Goal: Information Seeking & Learning: Find specific fact

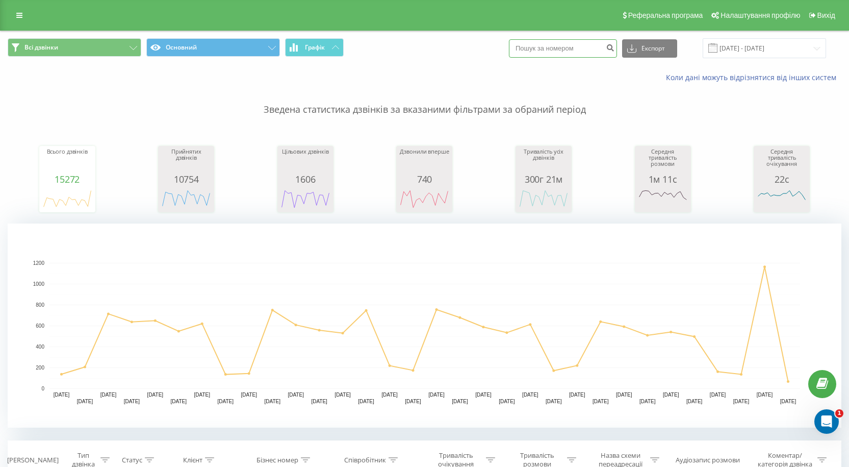
click at [579, 49] on input at bounding box center [563, 48] width 108 height 18
paste input "380933954235"
click at [530, 46] on input "380933954235" at bounding box center [563, 48] width 108 height 18
type input "80933954235"
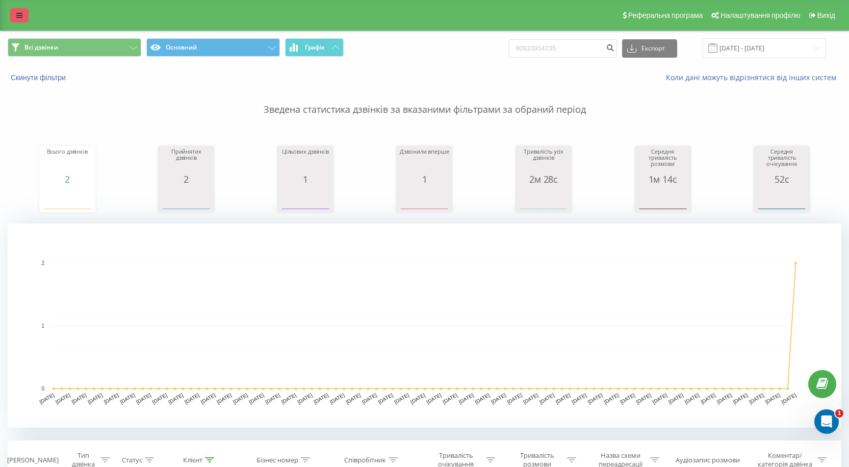
click at [20, 16] on icon at bounding box center [19, 15] width 6 height 7
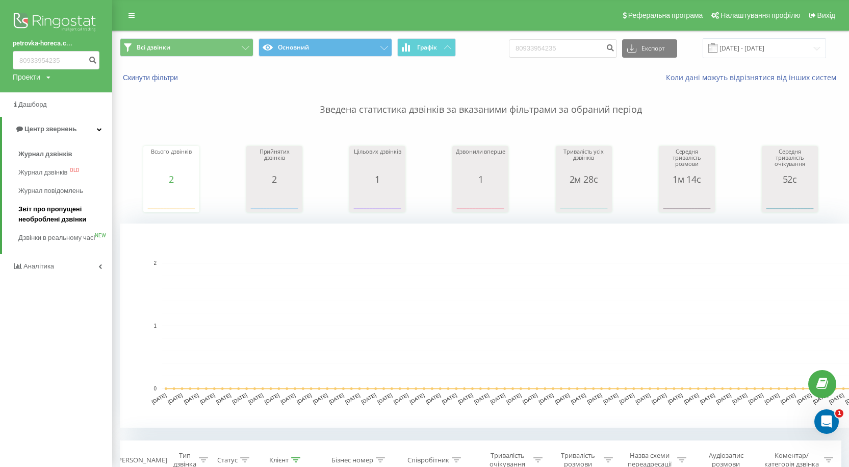
click at [43, 219] on span "Звіт про пропущені необроблені дзвінки" at bounding box center [62, 214] width 89 height 20
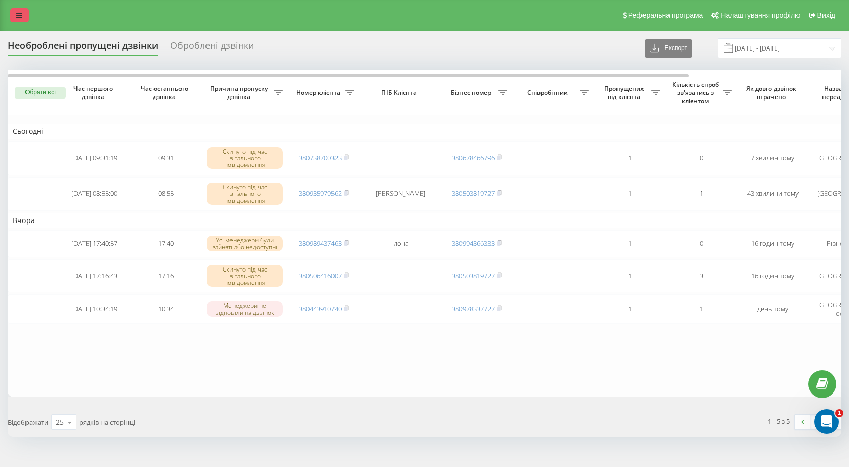
click at [14, 9] on link at bounding box center [19, 15] width 18 height 14
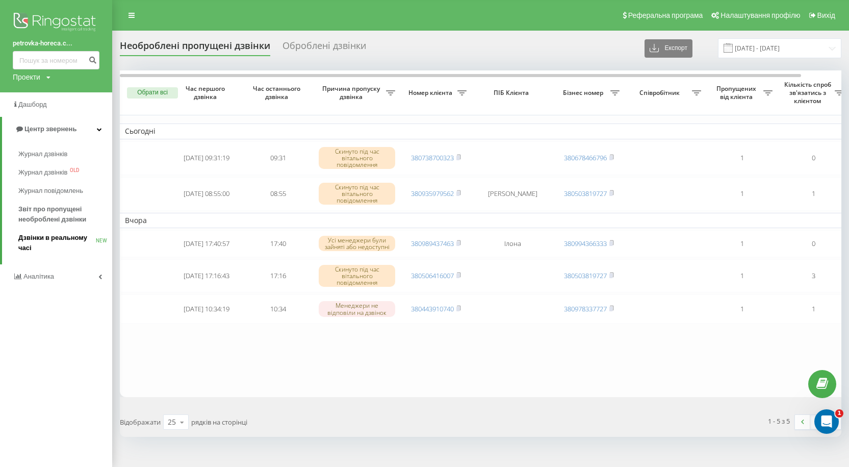
click at [38, 238] on span "Дзвінки в реальному часі" at bounding box center [57, 243] width 78 height 20
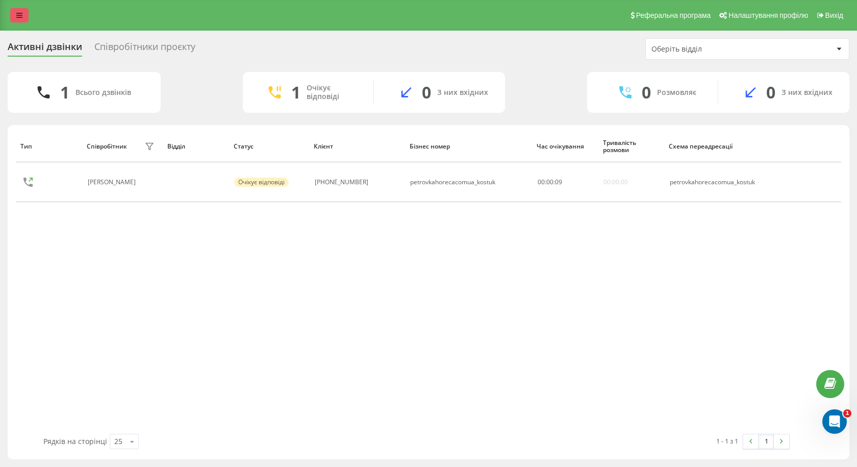
click at [22, 13] on link at bounding box center [19, 15] width 18 height 14
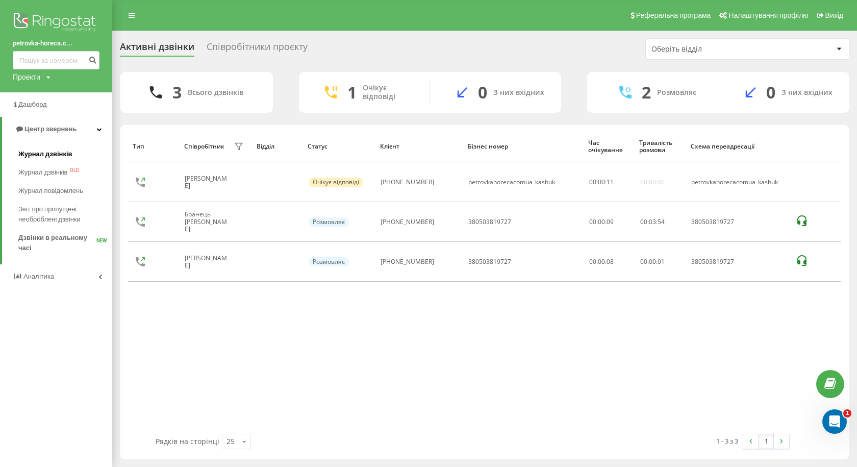
click at [26, 157] on span "Журнал дзвінків" at bounding box center [45, 154] width 54 height 10
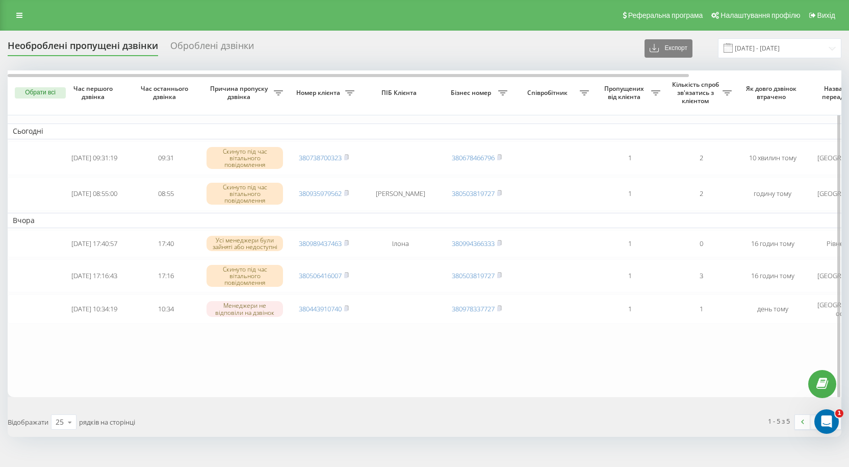
click at [42, 93] on button "Обрати всі" at bounding box center [40, 92] width 51 height 11
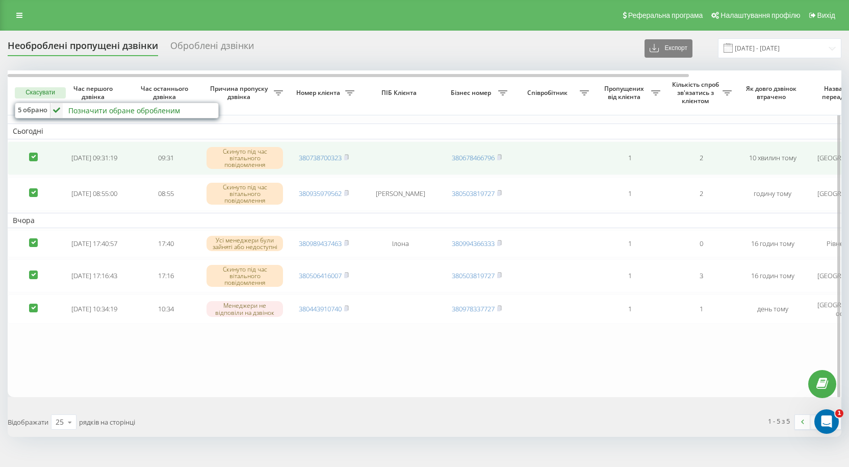
click at [33, 153] on label at bounding box center [33, 153] width 9 height 0
checkbox input "false"
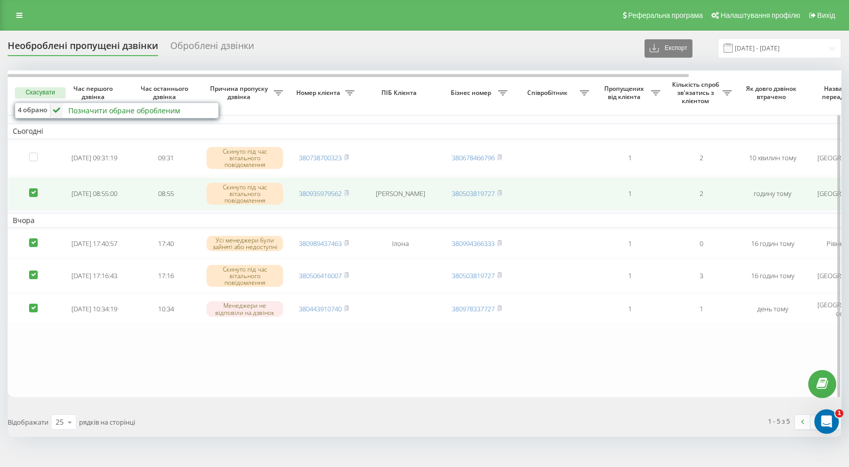
click at [32, 188] on label at bounding box center [33, 188] width 9 height 0
checkbox input "false"
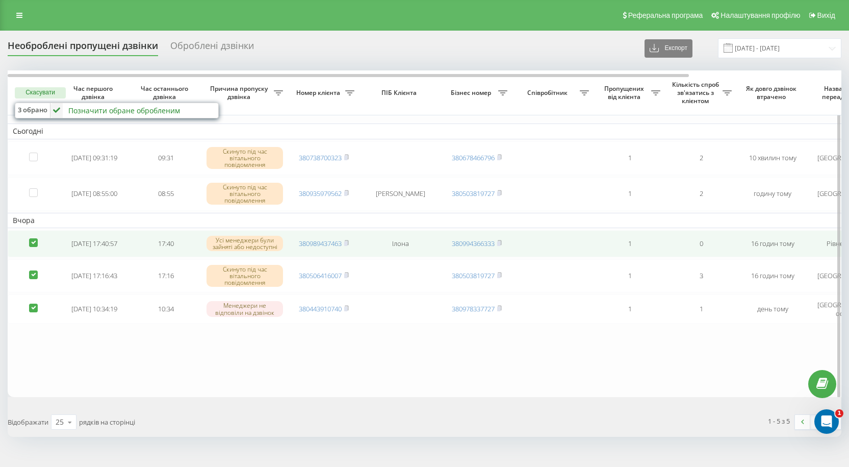
click at [36, 238] on label at bounding box center [33, 238] width 9 height 0
checkbox input "false"
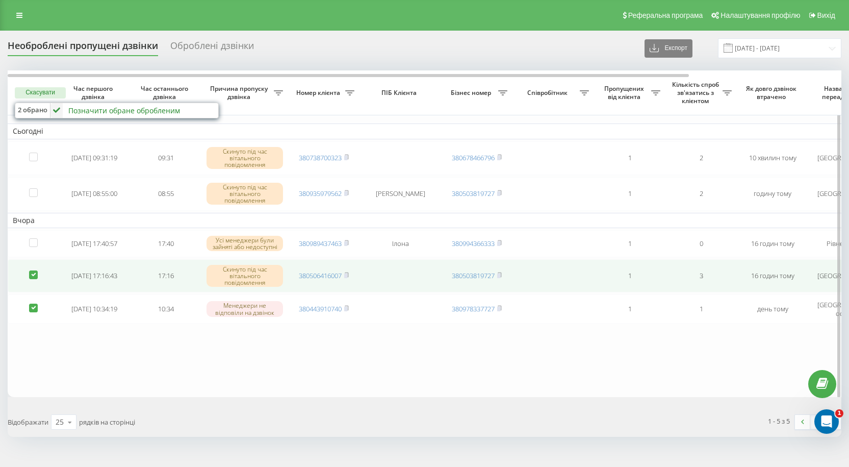
click at [38, 277] on td at bounding box center [33, 276] width 51 height 34
click at [35, 270] on label at bounding box center [33, 270] width 9 height 0
checkbox input "false"
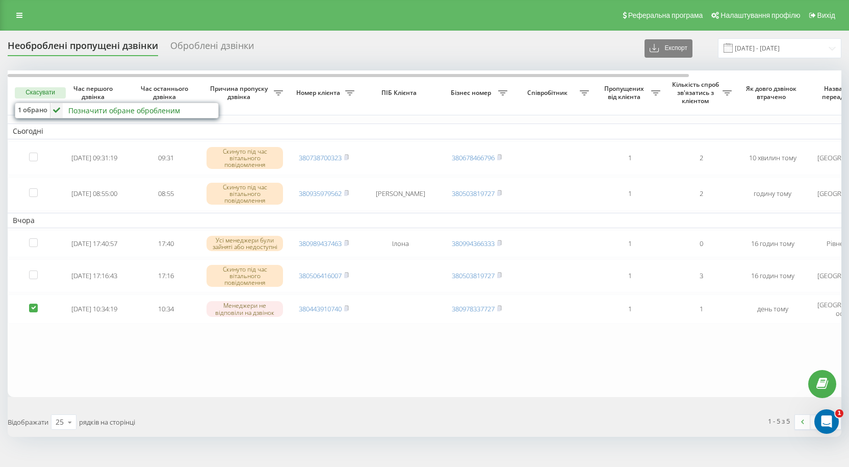
click at [170, 112] on div "Позначити обране обробленим" at bounding box center [124, 111] width 112 height 10
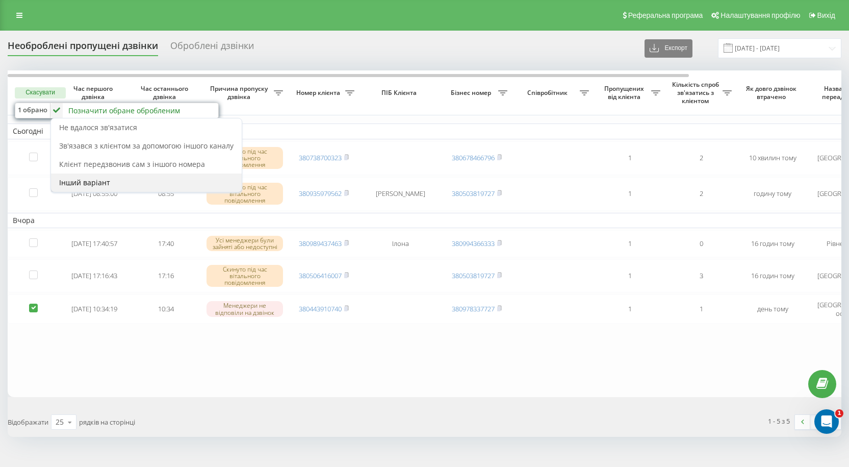
click at [101, 183] on span "Інший варіант" at bounding box center [84, 183] width 51 height 10
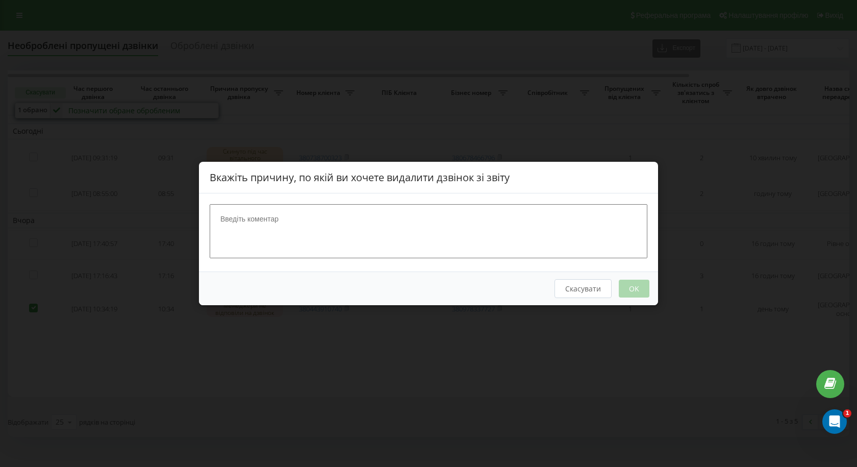
click at [292, 226] on textarea at bounding box center [429, 231] width 438 height 54
type textarea "Спам"
click at [624, 288] on button "OK" at bounding box center [634, 289] width 31 height 18
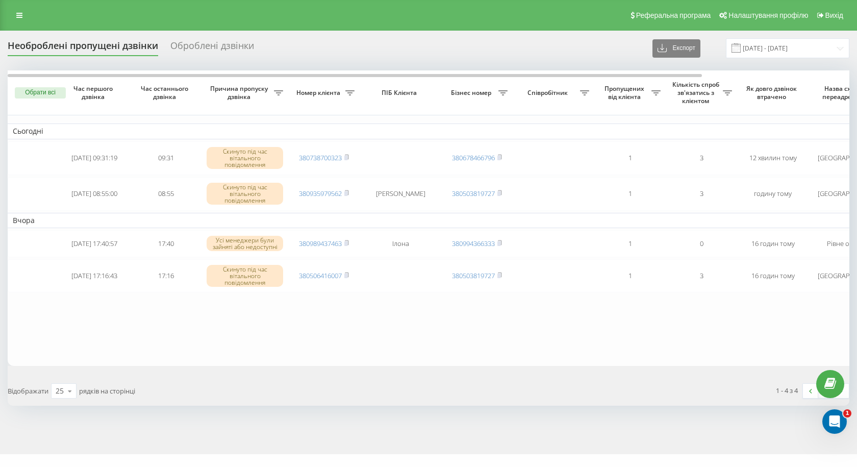
click at [375, 397] on div "Відображати 25 10 25 50 100 рядків на сторінці" at bounding box center [215, 391] width 428 height 30
click at [55, 90] on button "Обрати всі" at bounding box center [40, 92] width 51 height 11
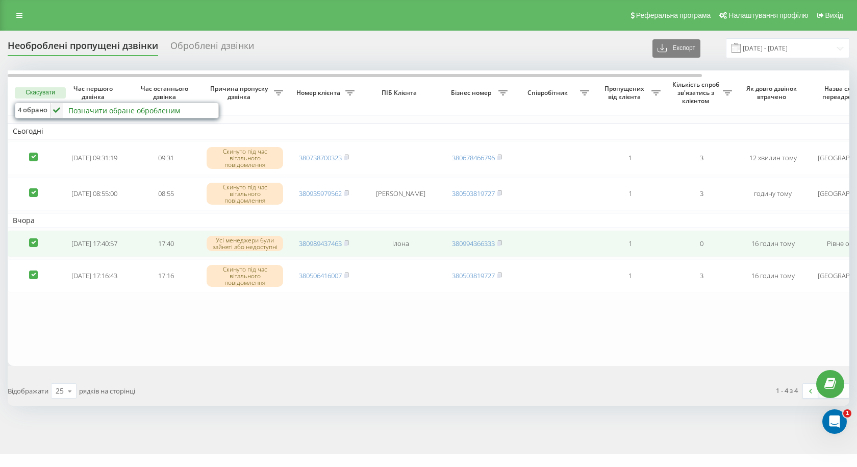
click at [31, 238] on label at bounding box center [33, 238] width 9 height 0
checkbox input "false"
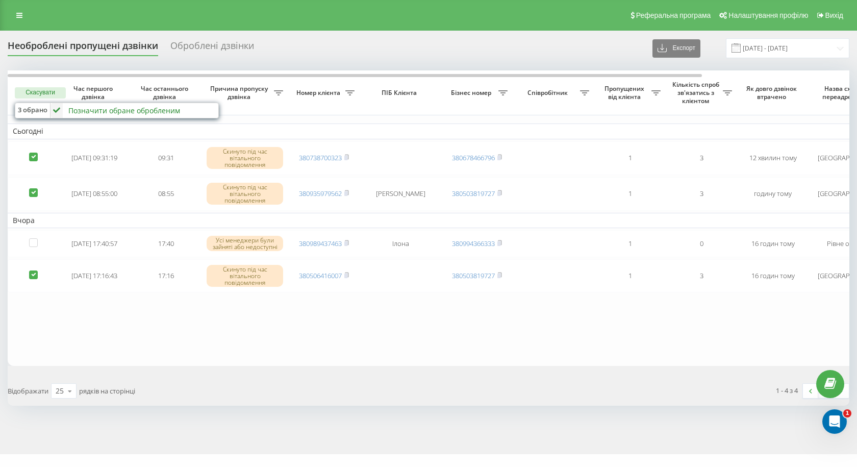
drag, startPoint x: 27, startPoint y: 189, endPoint x: 36, endPoint y: 175, distance: 16.6
click at [29, 189] on td at bounding box center [33, 194] width 51 height 34
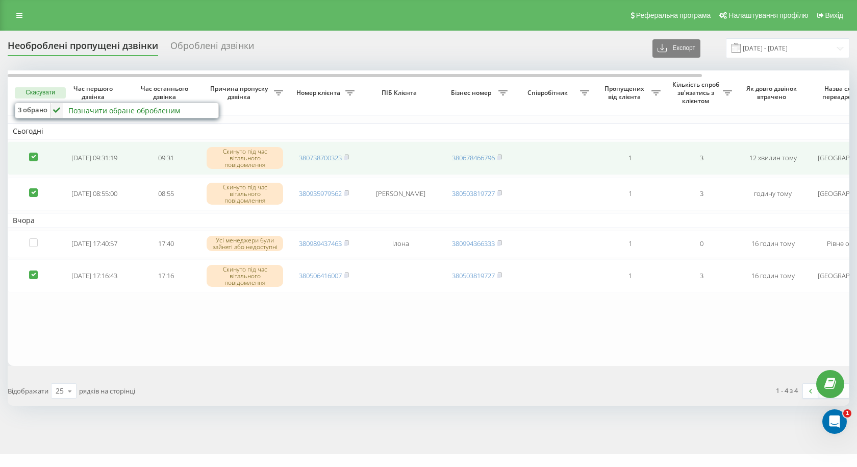
click at [36, 153] on label at bounding box center [33, 153] width 9 height 0
checkbox input "false"
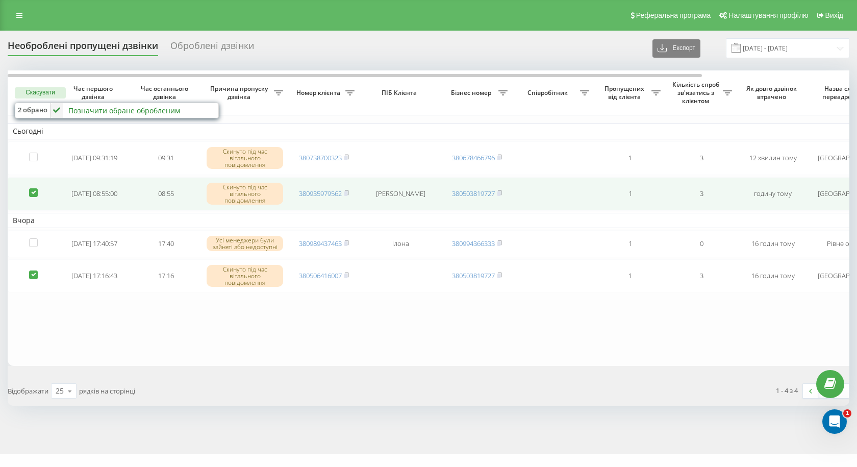
click at [36, 188] on label at bounding box center [33, 188] width 9 height 0
checkbox input "false"
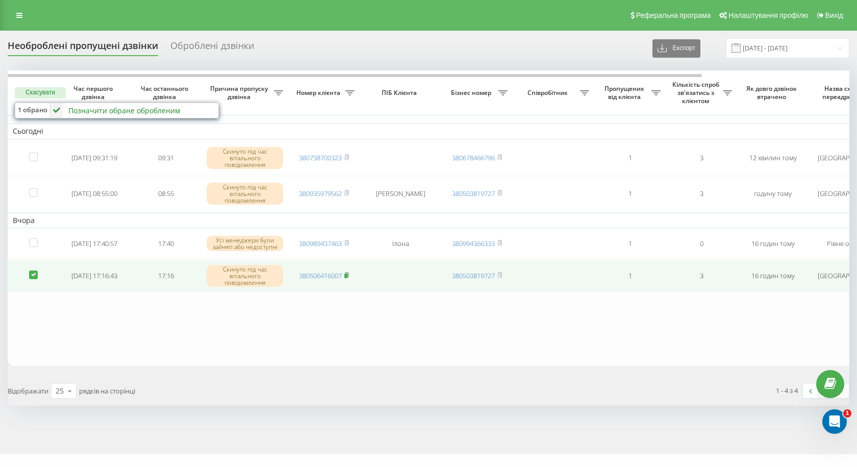
click at [348, 276] on icon at bounding box center [347, 274] width 4 height 5
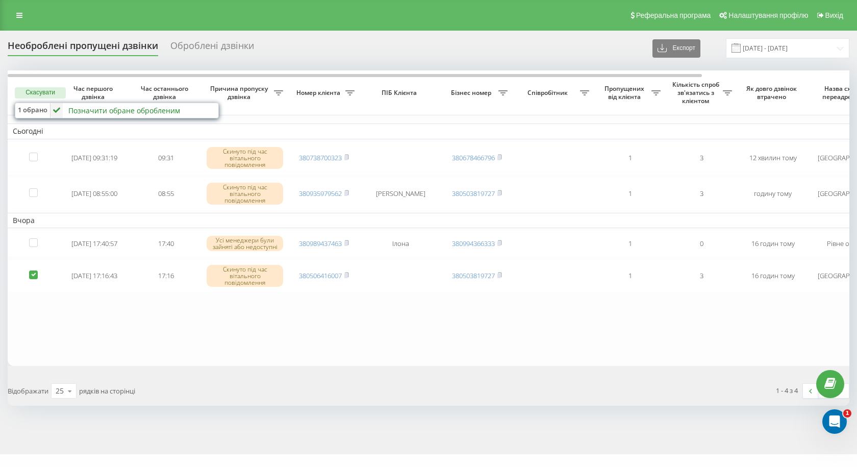
click at [103, 111] on div "Позначити обране обробленим" at bounding box center [124, 111] width 112 height 10
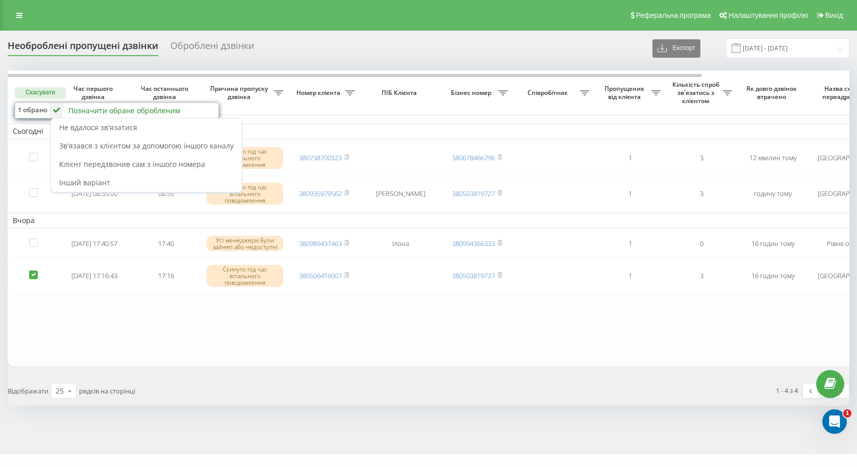
click at [207, 337] on table "Сьогодні 2025-08-19 09:31:19 09:31 Скинуто під час вітального повідомлення 3807…" at bounding box center [518, 217] width 1020 height 295
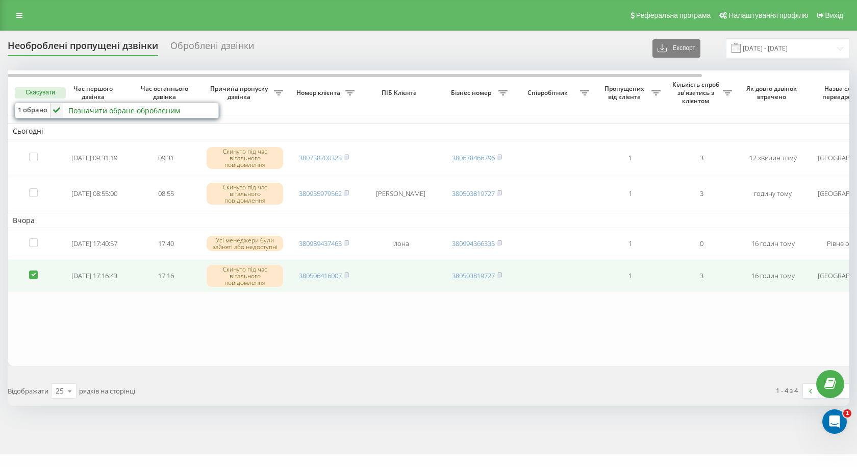
click at [34, 270] on label at bounding box center [33, 270] width 9 height 0
click at [40, 92] on button "Обрати всі" at bounding box center [40, 92] width 51 height 11
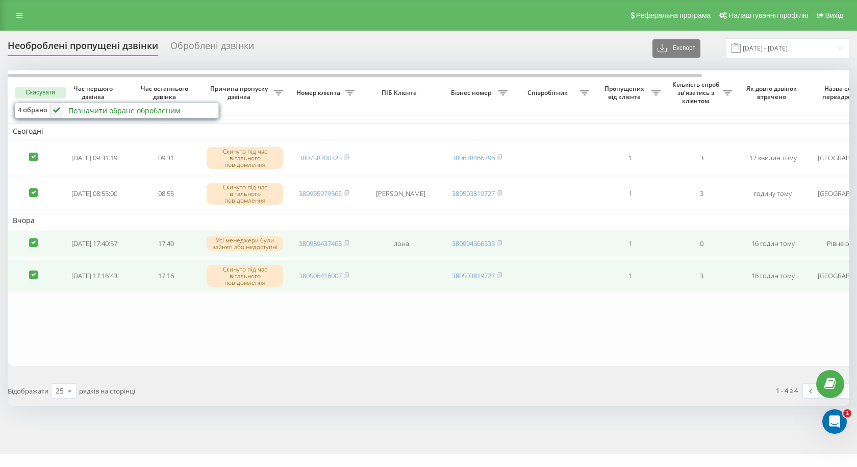
drag, startPoint x: 31, startPoint y: 242, endPoint x: 31, endPoint y: 227, distance: 15.3
click at [31, 238] on td at bounding box center [33, 243] width 51 height 27
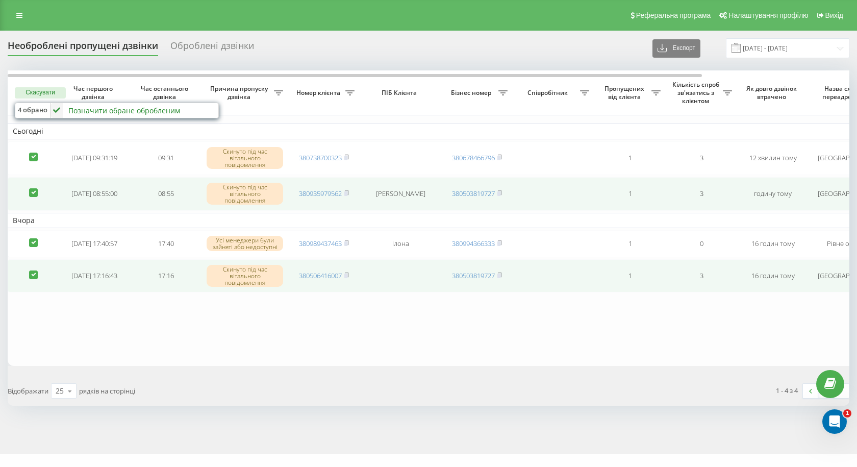
drag, startPoint x: 32, startPoint y: 191, endPoint x: 33, endPoint y: 183, distance: 7.7
click at [32, 188] on label at bounding box center [33, 188] width 9 height 0
checkbox input "false"
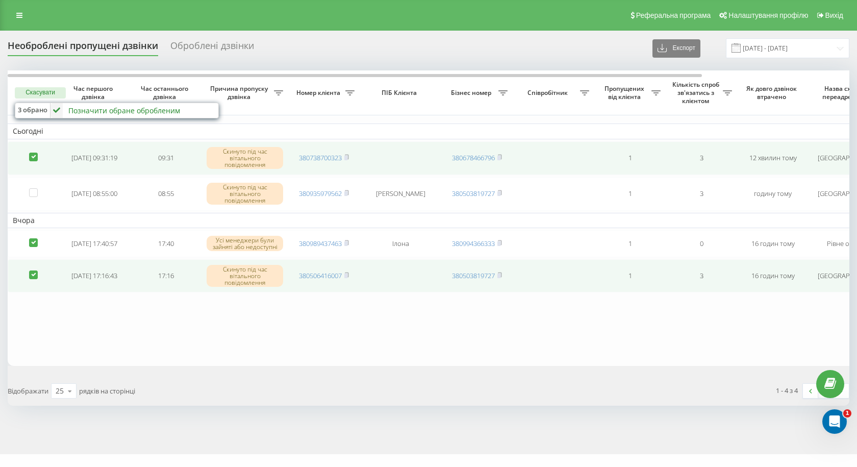
click at [29, 152] on td at bounding box center [33, 158] width 51 height 34
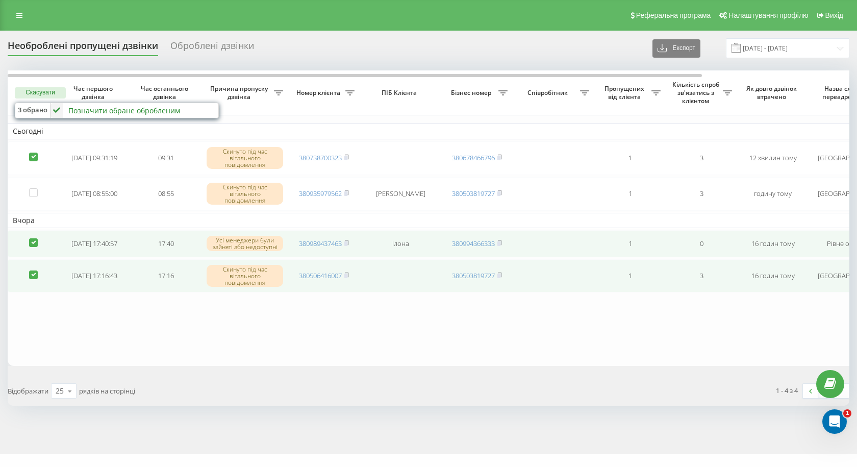
click at [32, 238] on label at bounding box center [33, 238] width 9 height 0
checkbox input "false"
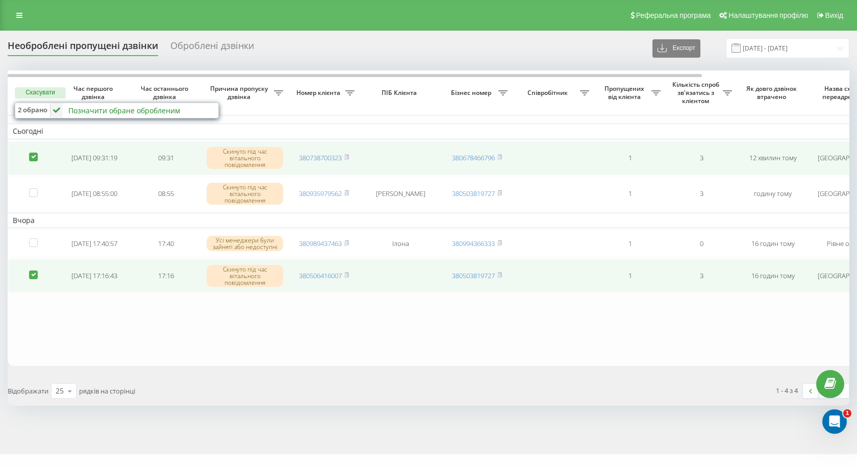
click at [33, 153] on label at bounding box center [33, 153] width 9 height 0
checkbox input "false"
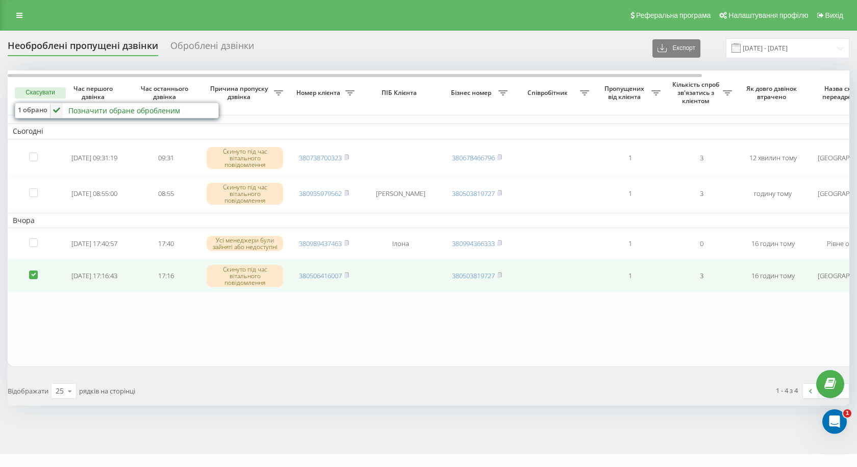
click at [185, 112] on div "Позначити обране обробленим Не вдалося зв'язатися Зв'язався з клієнтом за допом…" at bounding box center [134, 110] width 166 height 15
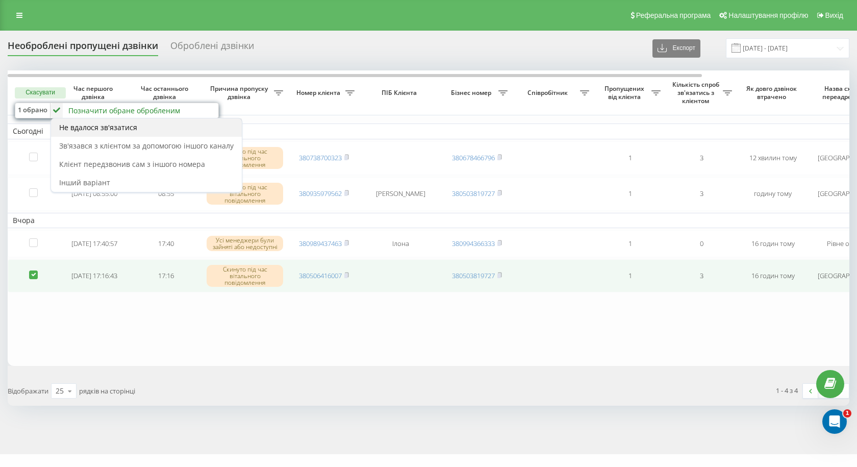
click at [97, 124] on span "Не вдалося зв'язатися" at bounding box center [98, 127] width 78 height 10
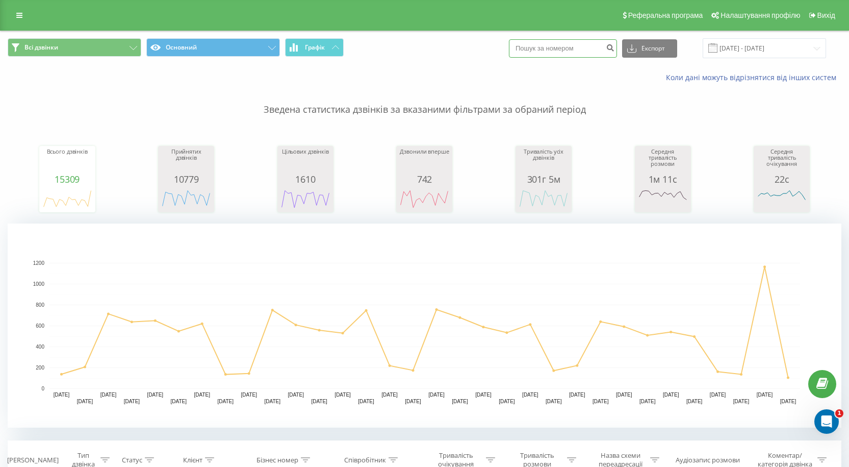
click at [564, 47] on input at bounding box center [563, 48] width 108 height 18
paste input "380631297587"
drag, startPoint x: 535, startPoint y: 46, endPoint x: 480, endPoint y: 55, distance: 55.9
click at [480, 55] on div "Всі дзвінки Основний Графік 380631297587 Експорт .csv .xls .xlsx 19.07.2025 - 1…" at bounding box center [425, 48] width 834 height 20
type input "0631297587"
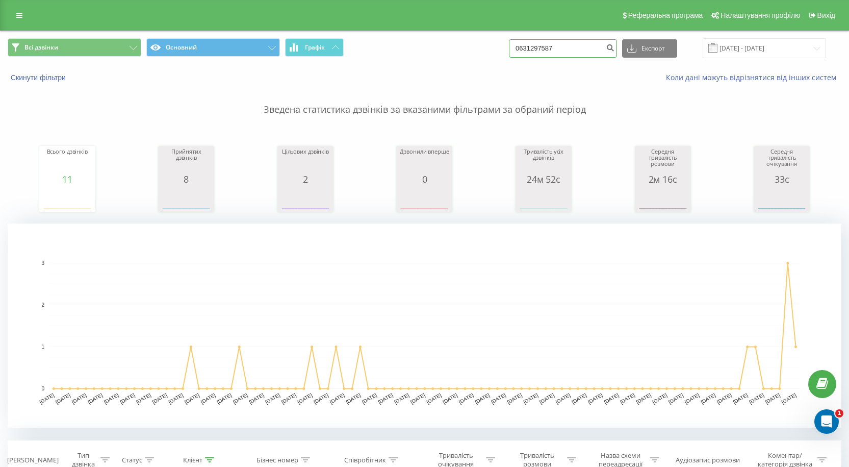
drag, startPoint x: 573, startPoint y: 45, endPoint x: 350, endPoint y: 44, distance: 223.4
click at [349, 47] on div "Всі дзвінки Основний Графік 0631297587 Експорт .csv .xls .xlsx [DATE] - [DATE]" at bounding box center [425, 48] width 834 height 20
paste input "38"
drag, startPoint x: 534, startPoint y: 46, endPoint x: 381, endPoint y: 55, distance: 152.8
click at [433, 55] on div "Всі дзвінки Основний Графік 380631297587 Експорт .csv .xls .xlsx 19.05.2025 - 1…" at bounding box center [425, 48] width 834 height 20
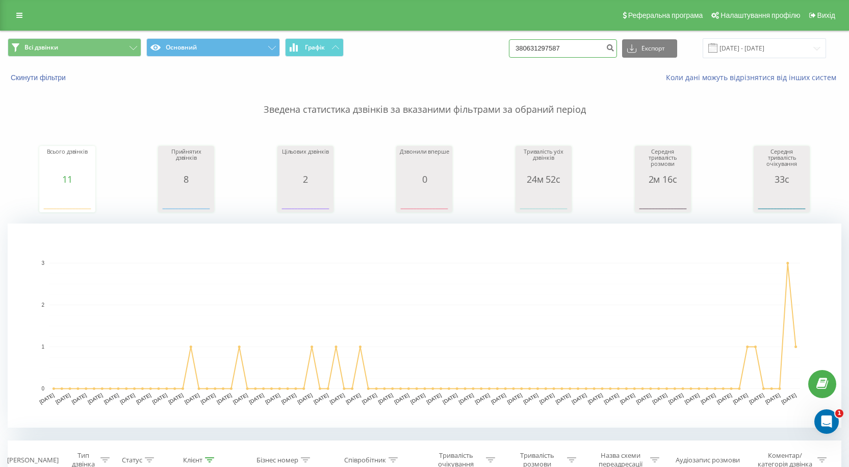
type input "0631297587"
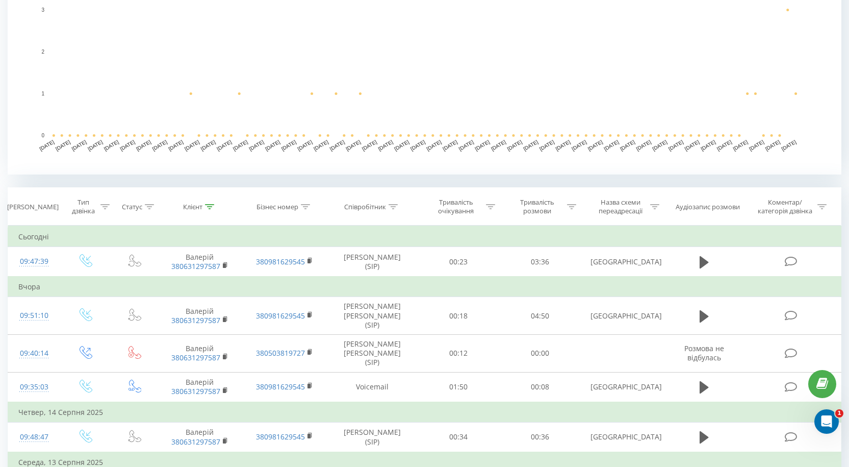
scroll to position [255, 0]
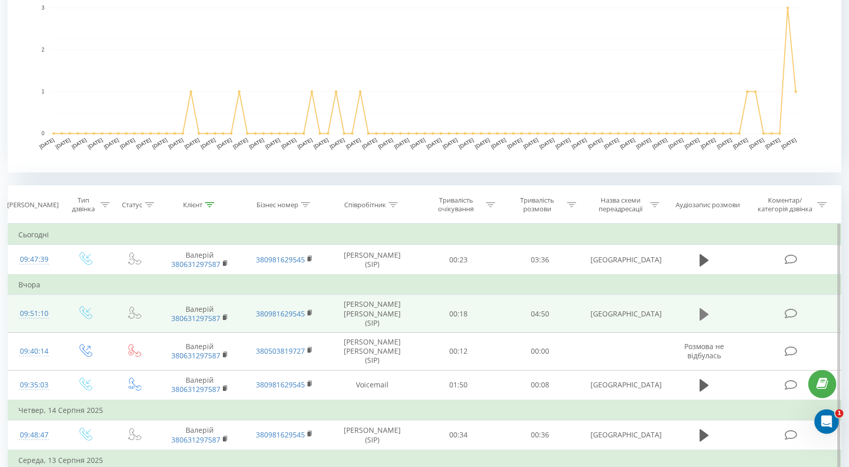
click at [700, 308] on icon at bounding box center [704, 314] width 9 height 12
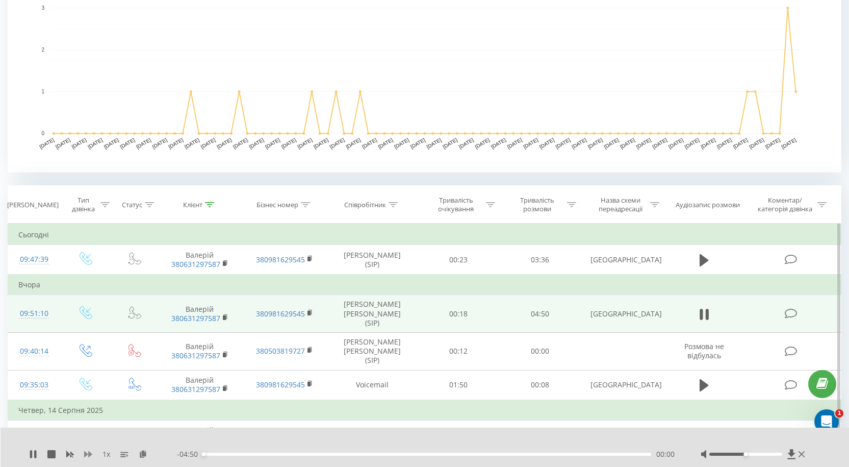
click at [88, 453] on icon at bounding box center [88, 454] width 8 height 8
click at [698, 307] on button at bounding box center [704, 314] width 15 height 15
click at [803, 455] on icon at bounding box center [802, 454] width 6 height 8
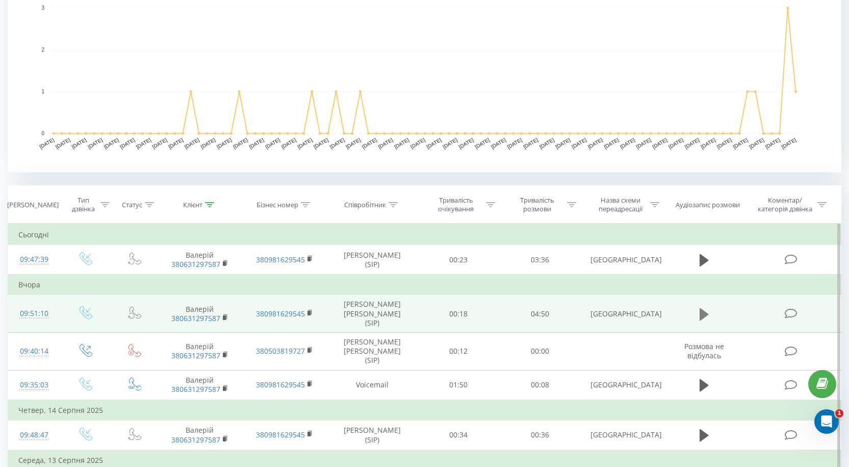
click at [707, 311] on icon at bounding box center [704, 314] width 9 height 12
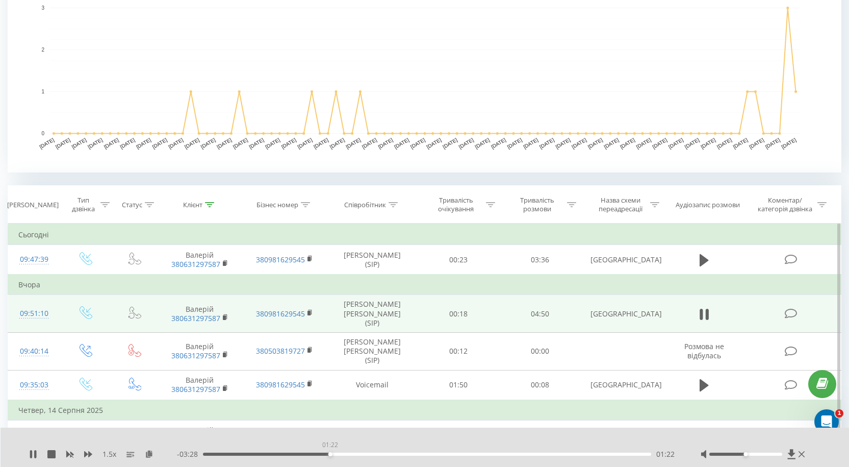
click at [331, 453] on div "01:22" at bounding box center [427, 453] width 448 height 3
click at [28, 456] on div "1.5 x - 01:51 02:59 02:59" at bounding box center [425, 447] width 849 height 39
click at [32, 456] on icon at bounding box center [31, 454] width 2 height 8
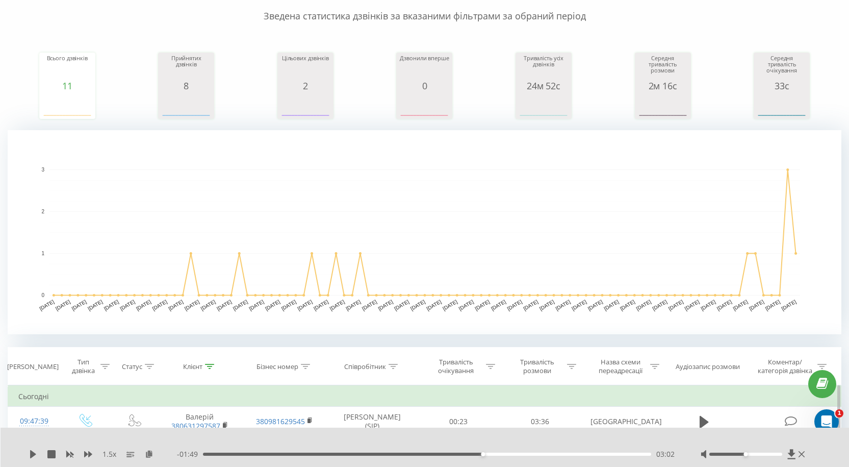
scroll to position [0, 0]
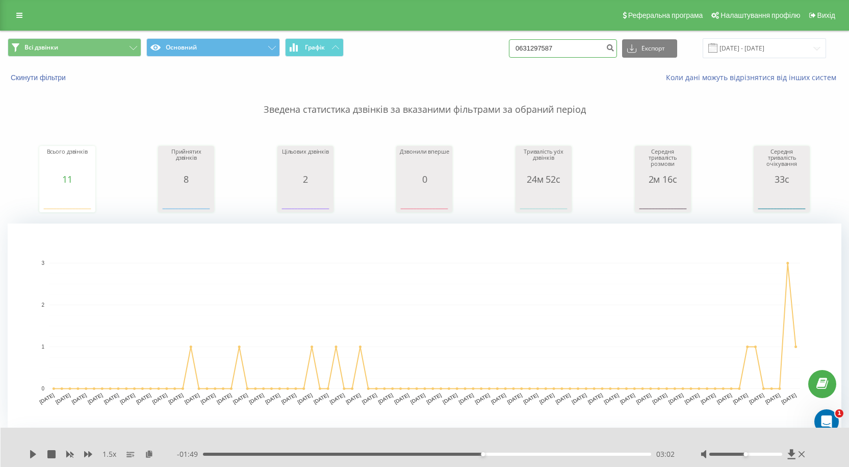
drag, startPoint x: 571, startPoint y: 49, endPoint x: 282, endPoint y: 38, distance: 289.5
click at [283, 38] on div "Всі дзвінки Основний Графік 0631297587 Експорт .csv .xls .xlsx 19.05.2025 - 19.…" at bounding box center [425, 48] width 848 height 34
paste input "380631401049"
type input "380631401049"
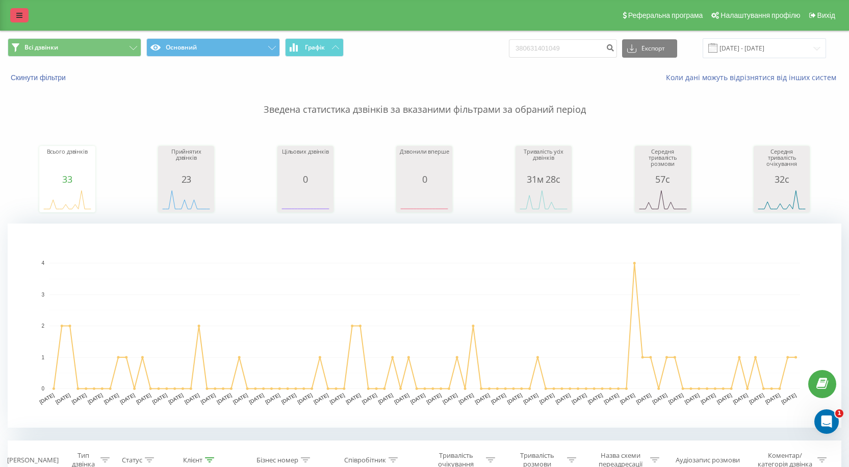
click at [21, 12] on icon at bounding box center [19, 15] width 6 height 7
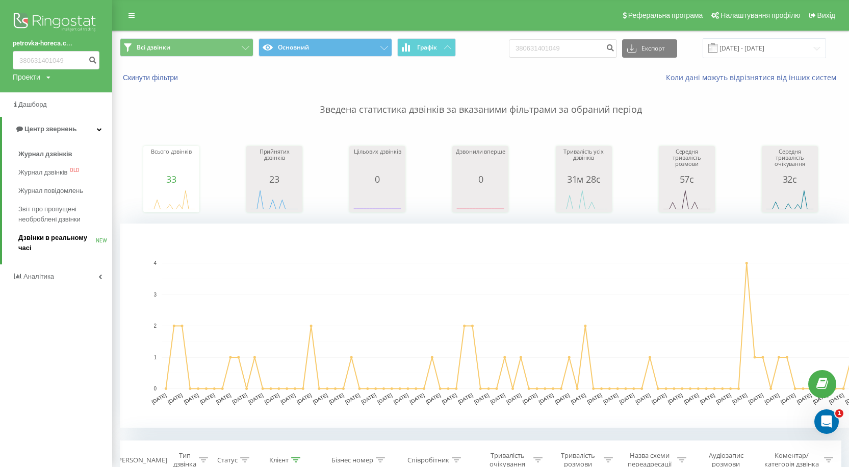
click at [42, 239] on span "Дзвінки в реальному часі" at bounding box center [57, 243] width 78 height 20
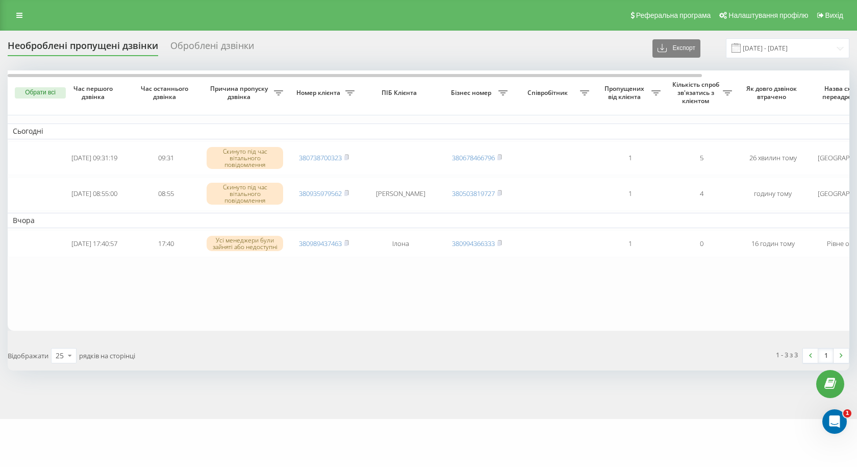
click at [579, 334] on div "Обрати всі Час першого дзвінка Час останнього дзвінка Причина пропуску дзвінка …" at bounding box center [429, 219] width 842 height 299
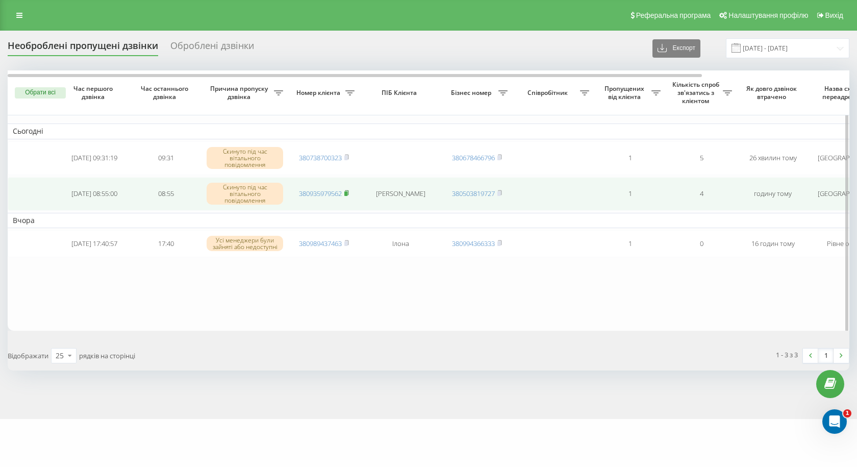
click at [348, 191] on icon at bounding box center [346, 193] width 5 height 6
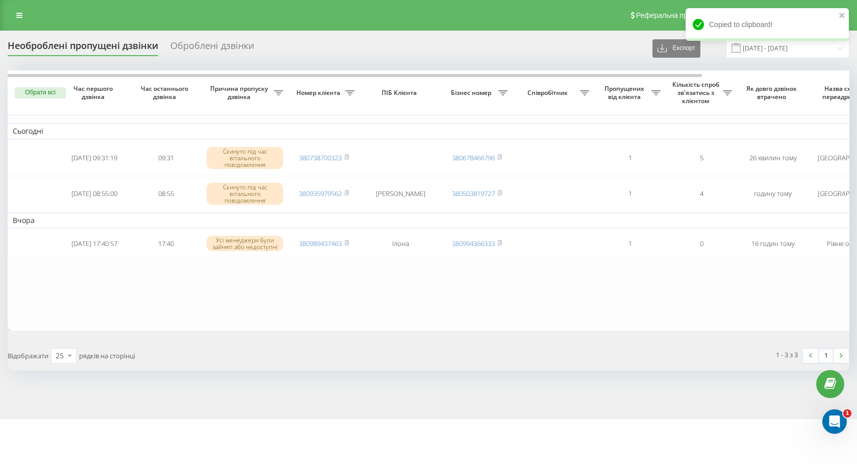
click at [20, 23] on div "Реферальна програма Налаштування профілю Вихід" at bounding box center [428, 15] width 857 height 31
click at [15, 8] on div "Реферальна програма Налаштування профілю Вихід" at bounding box center [428, 15] width 857 height 31
click at [19, 15] on icon at bounding box center [19, 15] width 6 height 7
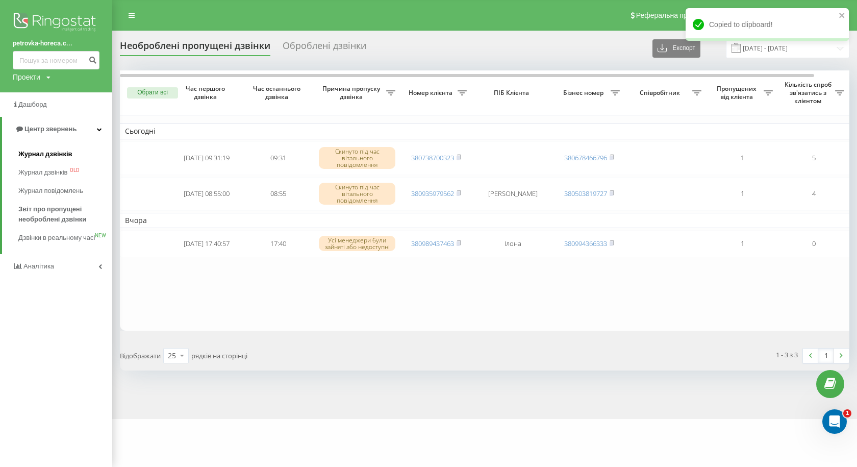
click at [48, 148] on link "Журнал дзвінків" at bounding box center [65, 154] width 94 height 18
click at [30, 154] on span "Журнал дзвінків" at bounding box center [45, 154] width 54 height 10
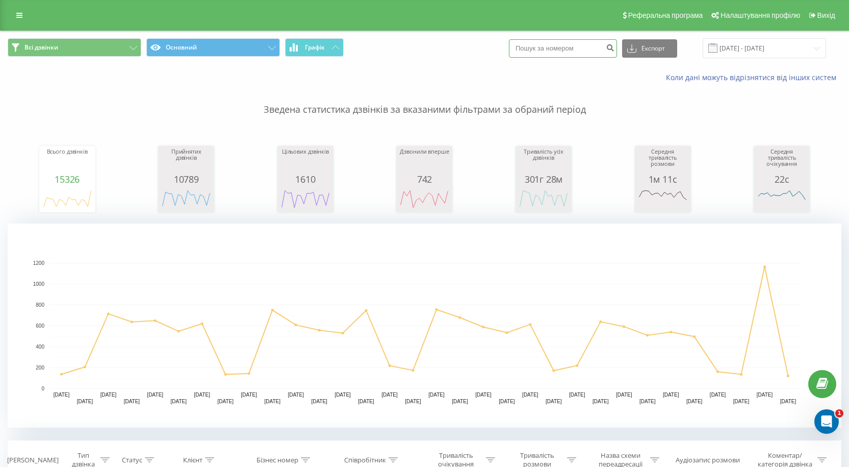
click at [565, 49] on input at bounding box center [563, 48] width 108 height 18
paste input "[PHONE_NUMBER]"
drag, startPoint x: 539, startPoint y: 48, endPoint x: 485, endPoint y: 51, distance: 54.1
click at [486, 50] on div "Всі дзвінки Основний Графік [PHONE_NUMBER] Експорт .csv .xls .xlsx [DATE] - [DA…" at bounding box center [425, 48] width 834 height 20
type input "0974136899"
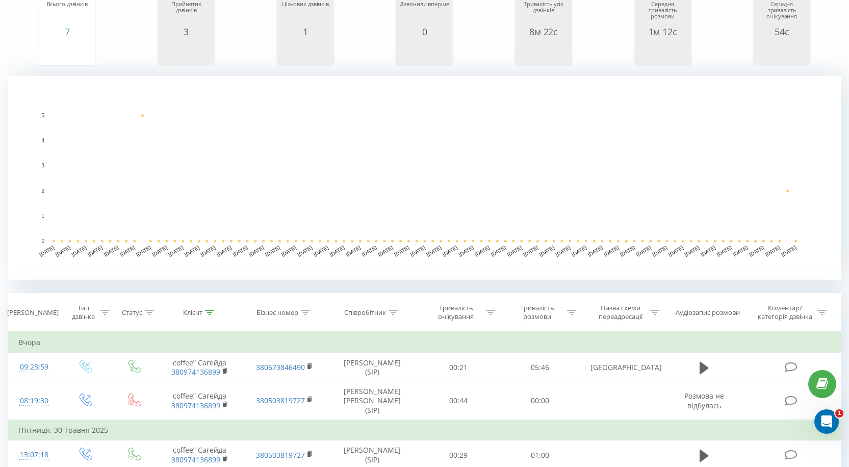
scroll to position [153, 0]
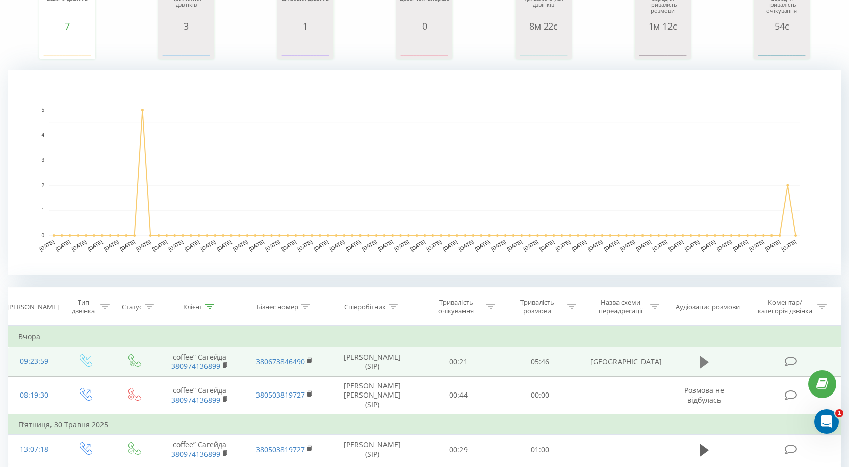
click at [702, 359] on icon at bounding box center [704, 362] width 9 height 12
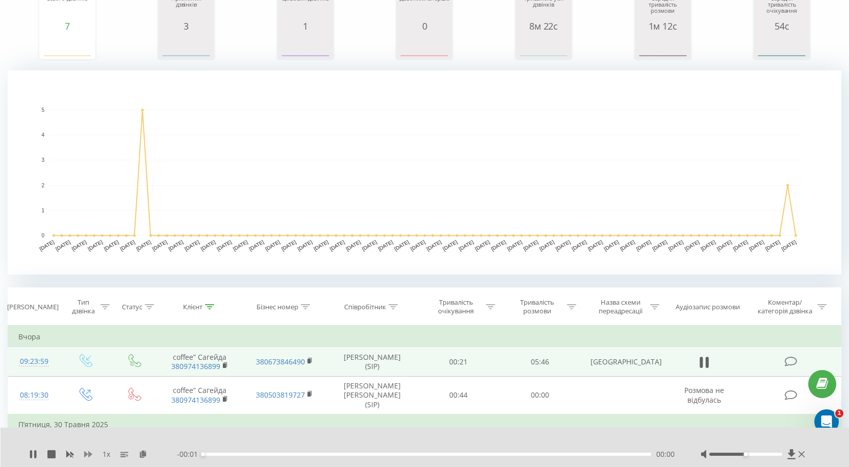
click at [88, 451] on icon at bounding box center [88, 454] width 8 height 8
click at [87, 451] on icon at bounding box center [88, 454] width 8 height 8
click at [33, 452] on icon at bounding box center [33, 454] width 8 height 8
drag, startPoint x: 34, startPoint y: 456, endPoint x: 51, endPoint y: 459, distance: 17.1
click at [34, 455] on icon at bounding box center [33, 454] width 6 height 8
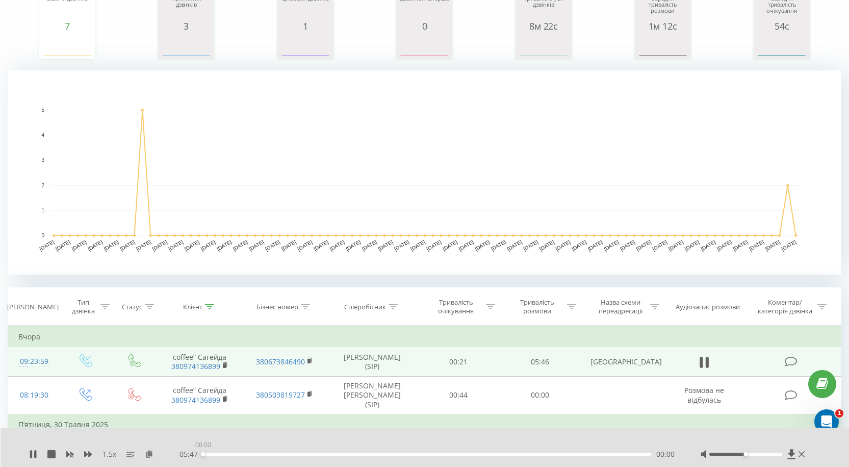
drag, startPoint x: 216, startPoint y: 455, endPoint x: 227, endPoint y: 452, distance: 11.5
click at [195, 457] on div "- 05:47 00:00 00:00" at bounding box center [426, 454] width 498 height 10
drag, startPoint x: 747, startPoint y: 456, endPoint x: 755, endPoint y: 456, distance: 7.1
click at [753, 456] on div at bounding box center [754, 454] width 107 height 10
drag, startPoint x: 752, startPoint y: 455, endPoint x: 796, endPoint y: 455, distance: 43.9
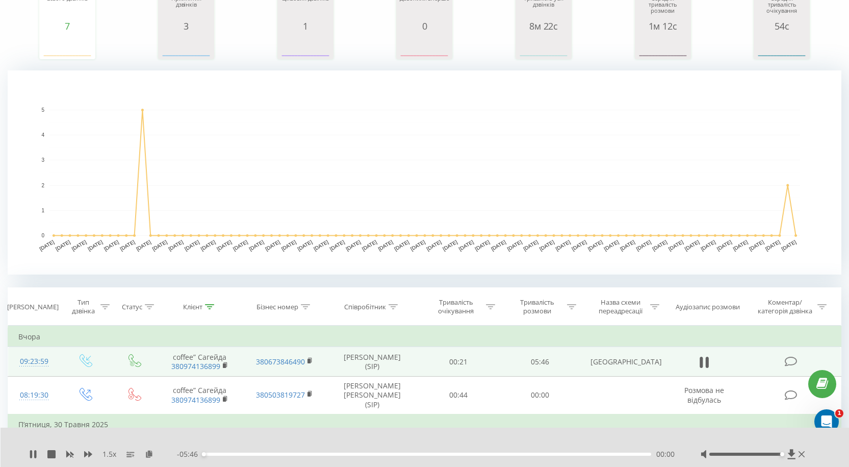
click at [796, 455] on div at bounding box center [754, 454] width 107 height 10
click at [211, 455] on div "01:18" at bounding box center [427, 453] width 448 height 3
click at [85, 455] on icon at bounding box center [88, 454] width 8 height 6
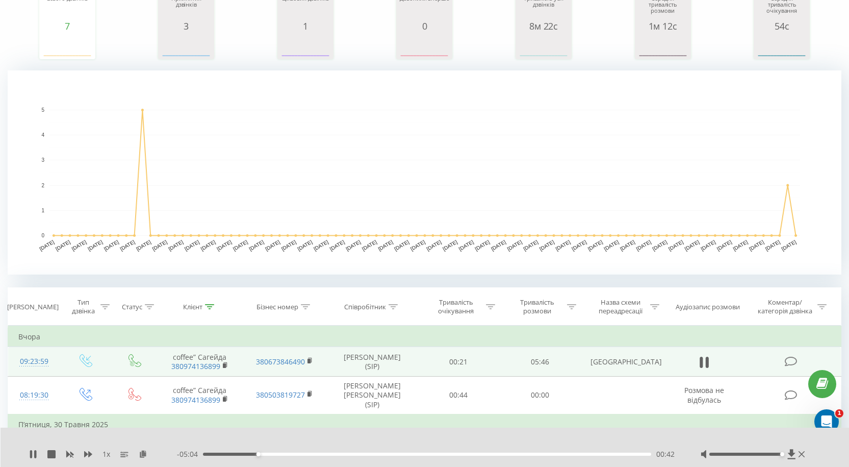
drag, startPoint x: 35, startPoint y: 452, endPoint x: 143, endPoint y: 459, distance: 108.3
click at [35, 452] on icon at bounding box center [35, 454] width 2 height 8
drag, startPoint x: 801, startPoint y: 452, endPoint x: 810, endPoint y: 458, distance: 10.2
click at [801, 452] on icon at bounding box center [802, 454] width 6 height 8
